Goal: Navigation & Orientation: Find specific page/section

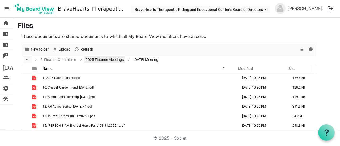
click at [107, 61] on link "2025 Finance Meetings" at bounding box center [104, 60] width 40 height 7
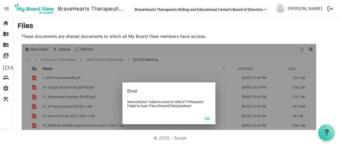
click at [206, 118] on button "OK" at bounding box center [207, 118] width 12 height 7
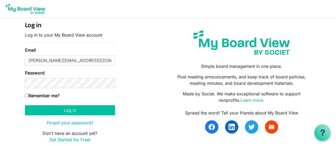
type input "jeanna@braveheartsriding.org"
click at [25, 105] on button "Log in" at bounding box center [70, 110] width 90 height 10
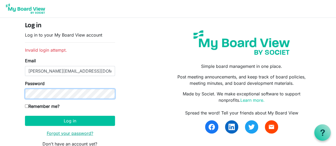
click at [25, 116] on button "Log in" at bounding box center [70, 121] width 90 height 10
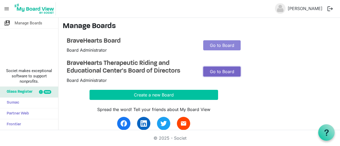
click at [206, 70] on link "Go to Board" at bounding box center [221, 72] width 37 height 10
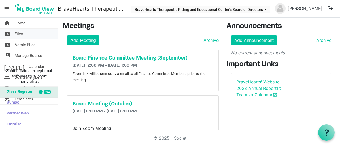
click at [26, 35] on link "folder_shared Files" at bounding box center [29, 34] width 58 height 11
